Goal: Task Accomplishment & Management: Manage account settings

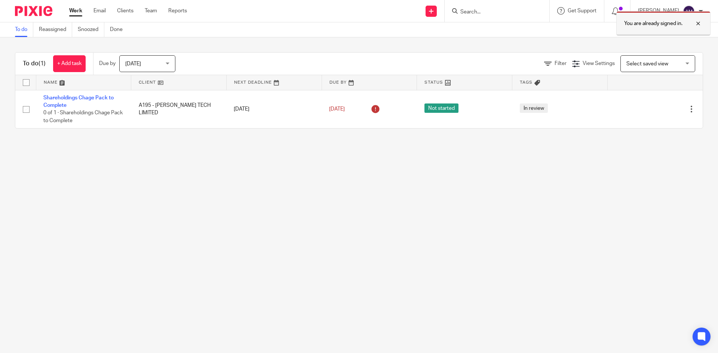
click at [698, 23] on div at bounding box center [693, 23] width 20 height 9
click at [496, 12] on input "Search" at bounding box center [493, 12] width 67 height 7
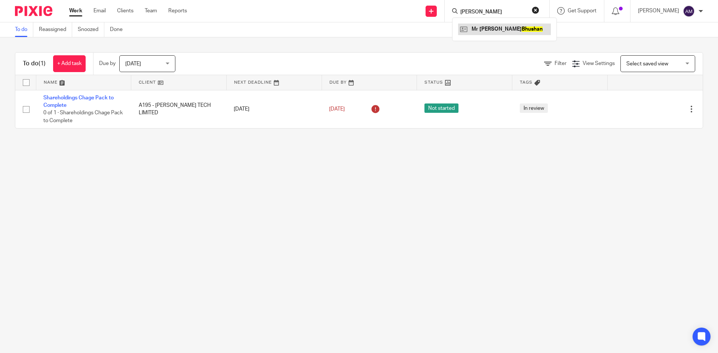
type input "[PERSON_NAME]"
click at [494, 24] on link at bounding box center [504, 29] width 93 height 11
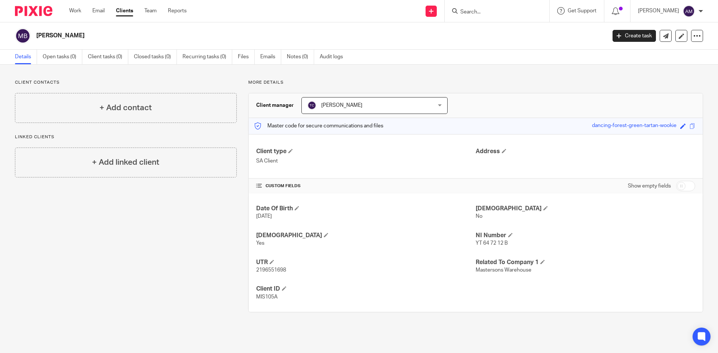
click at [677, 26] on div "[PERSON_NAME] Create task Update from Companies House Export data Merge Archive…" at bounding box center [359, 35] width 718 height 27
click at [679, 34] on icon at bounding box center [682, 36] width 6 height 6
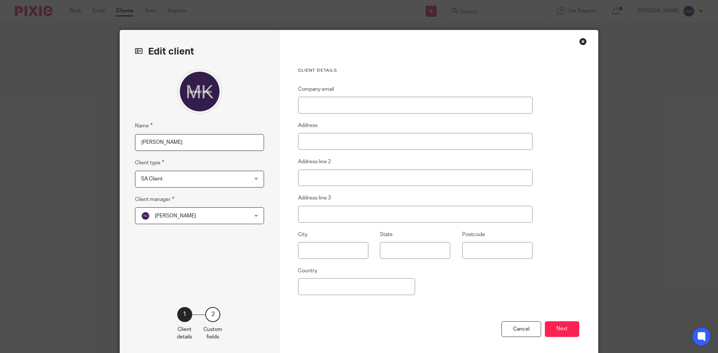
click at [135, 144] on input "[PERSON_NAME]" at bounding box center [199, 142] width 129 height 17
type input "M579A [PERSON_NAME]"
click at [557, 331] on button "Next" at bounding box center [562, 330] width 34 height 16
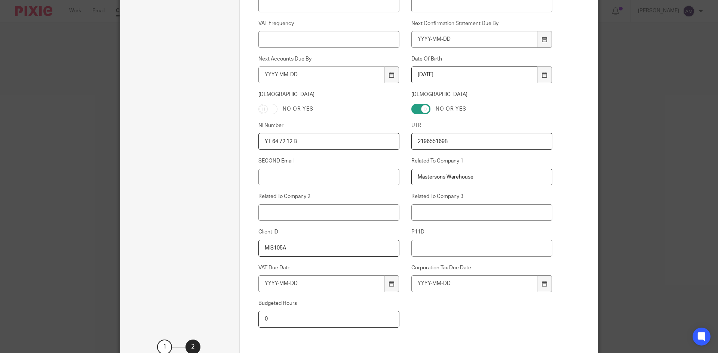
scroll to position [327, 0]
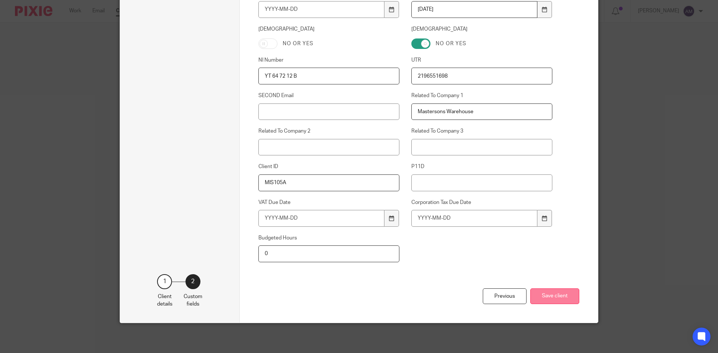
click at [556, 295] on button "Save client" at bounding box center [554, 297] width 49 height 16
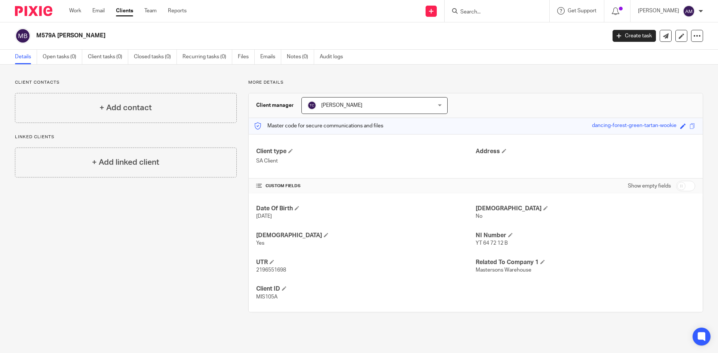
drag, startPoint x: 58, startPoint y: 34, endPoint x: 102, endPoint y: 34, distance: 43.8
click at [102, 34] on h2 "M579A [PERSON_NAME]" at bounding box center [262, 36] width 452 height 8
copy h2 "[PERSON_NAME]"
